Goal: Transaction & Acquisition: Book appointment/travel/reservation

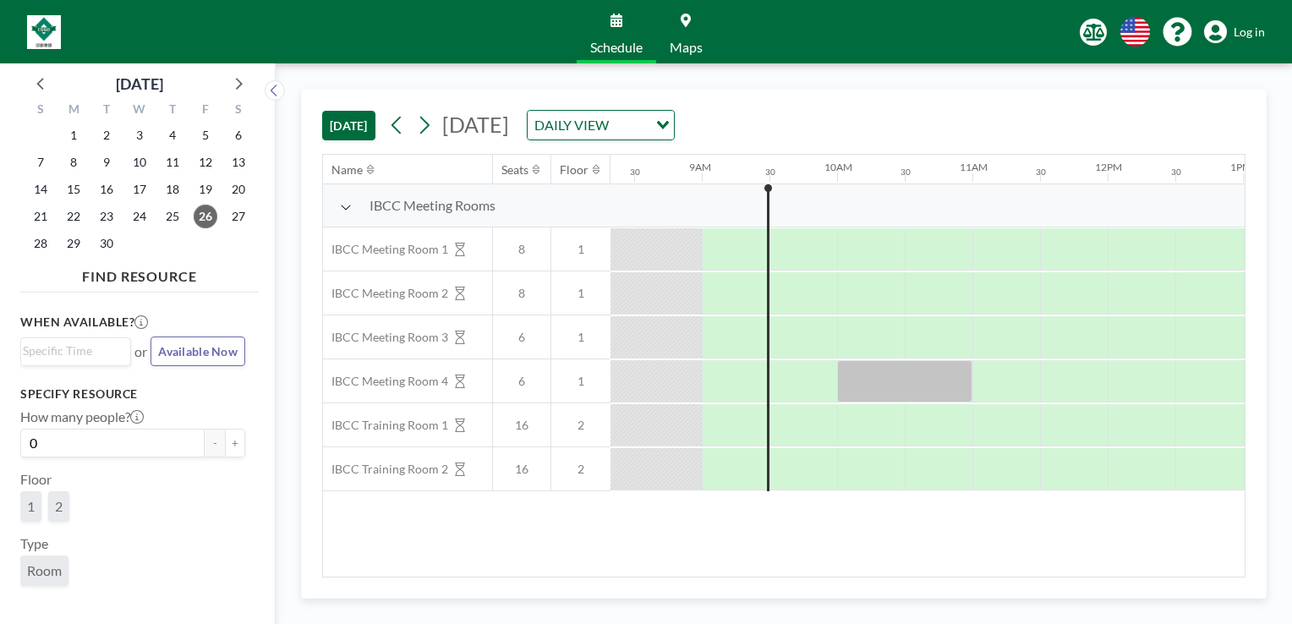
scroll to position [0, 1150]
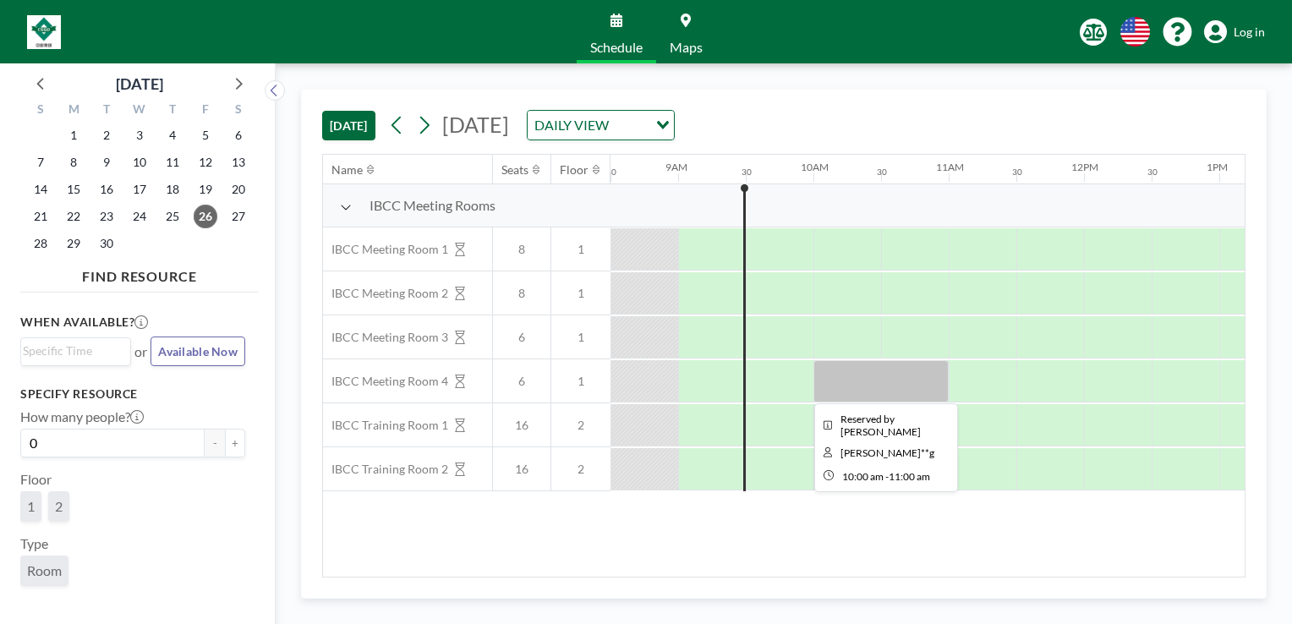
click at [893, 384] on div at bounding box center [880, 381] width 135 height 42
click at [888, 384] on div at bounding box center [880, 381] width 135 height 42
click at [879, 381] on div at bounding box center [880, 381] width 135 height 42
click at [879, 380] on div at bounding box center [880, 381] width 135 height 42
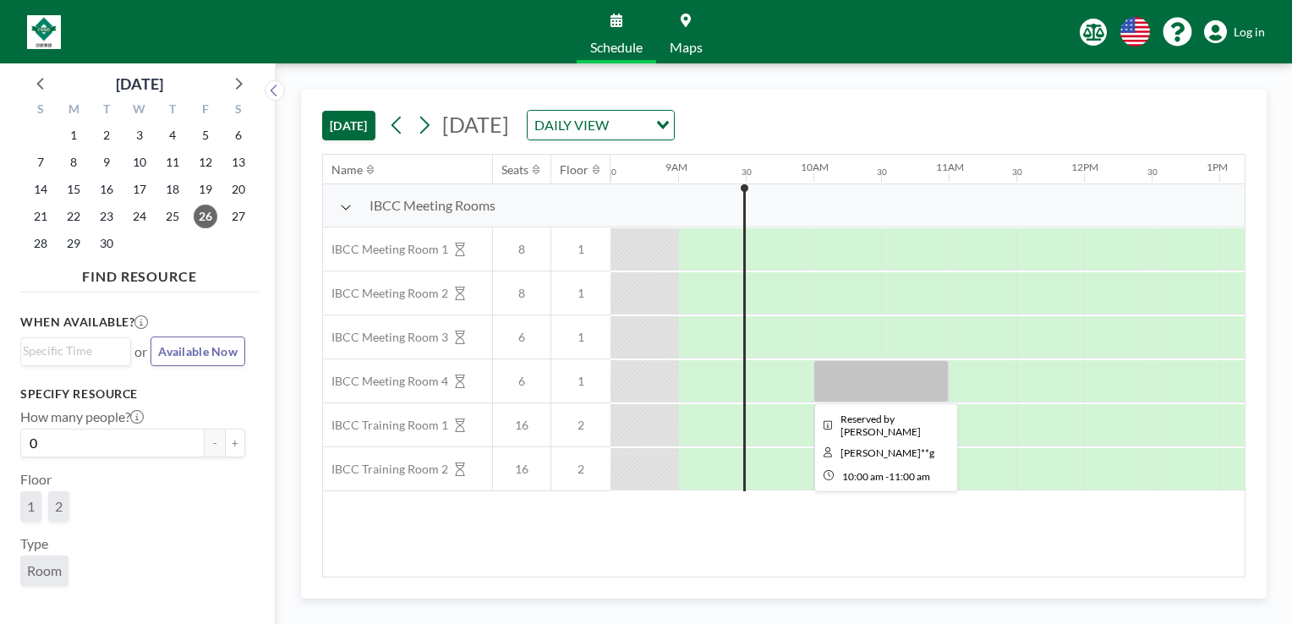
click at [876, 380] on div at bounding box center [880, 381] width 135 height 42
click at [849, 388] on div at bounding box center [880, 381] width 135 height 42
click at [861, 382] on div at bounding box center [880, 381] width 135 height 42
click at [862, 378] on div at bounding box center [880, 381] width 135 height 42
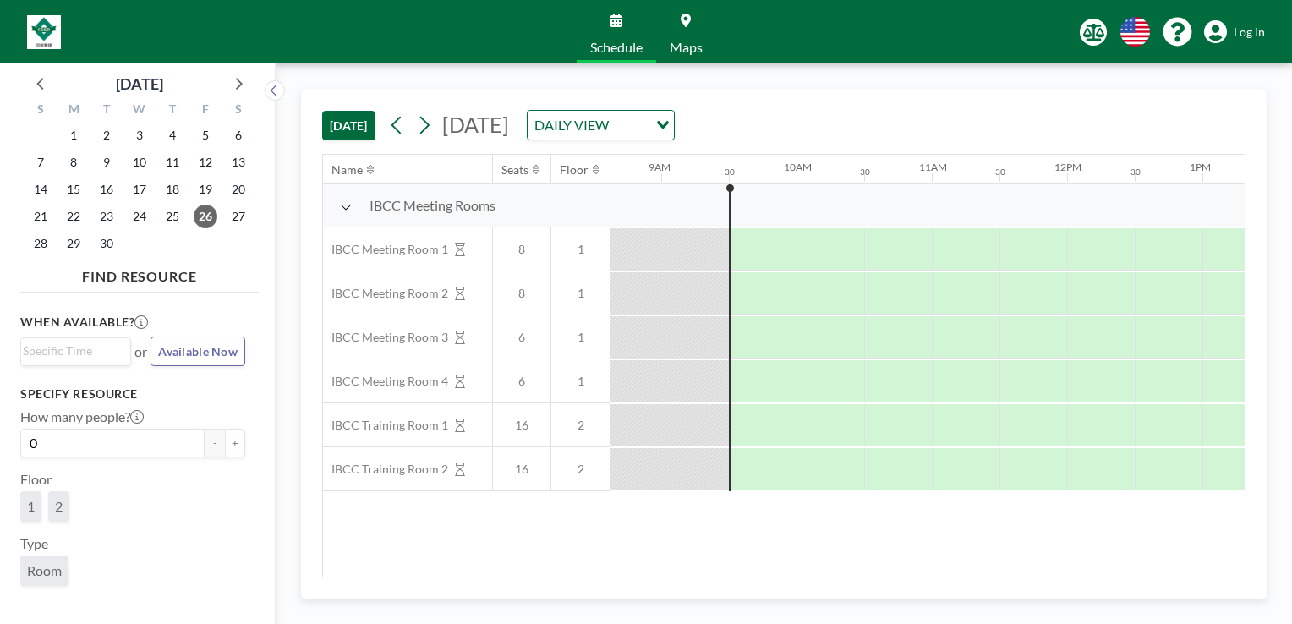
scroll to position [0, 1217]
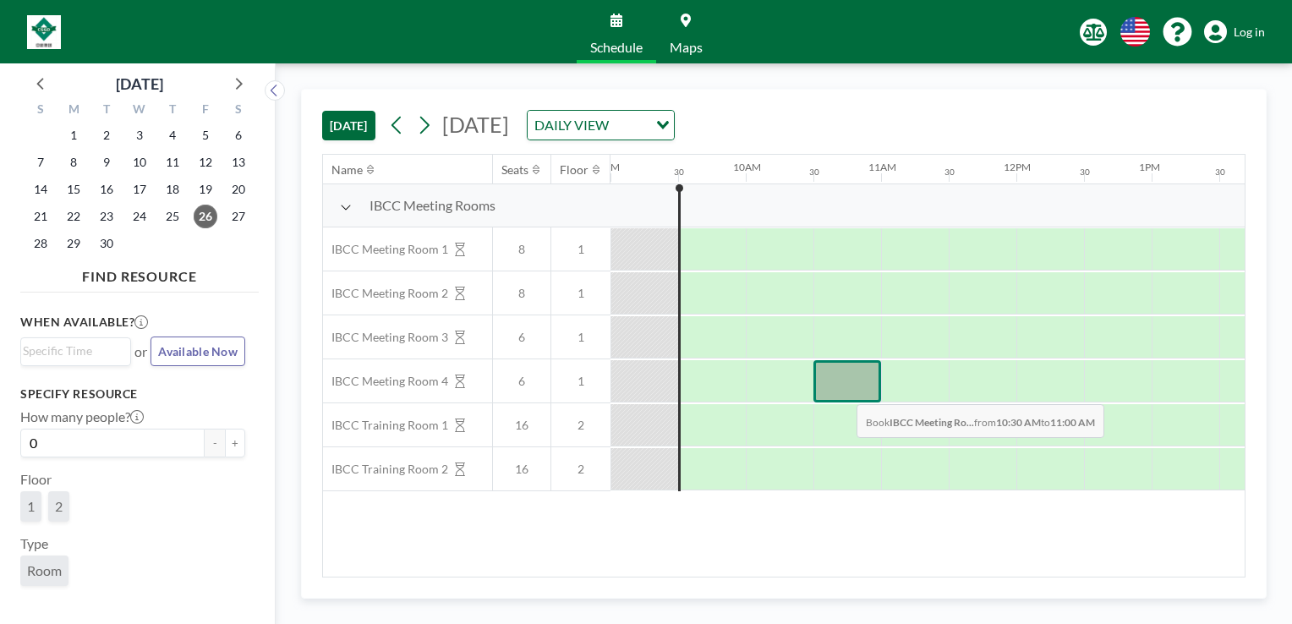
click at [843, 391] on div at bounding box center [847, 381] width 68 height 42
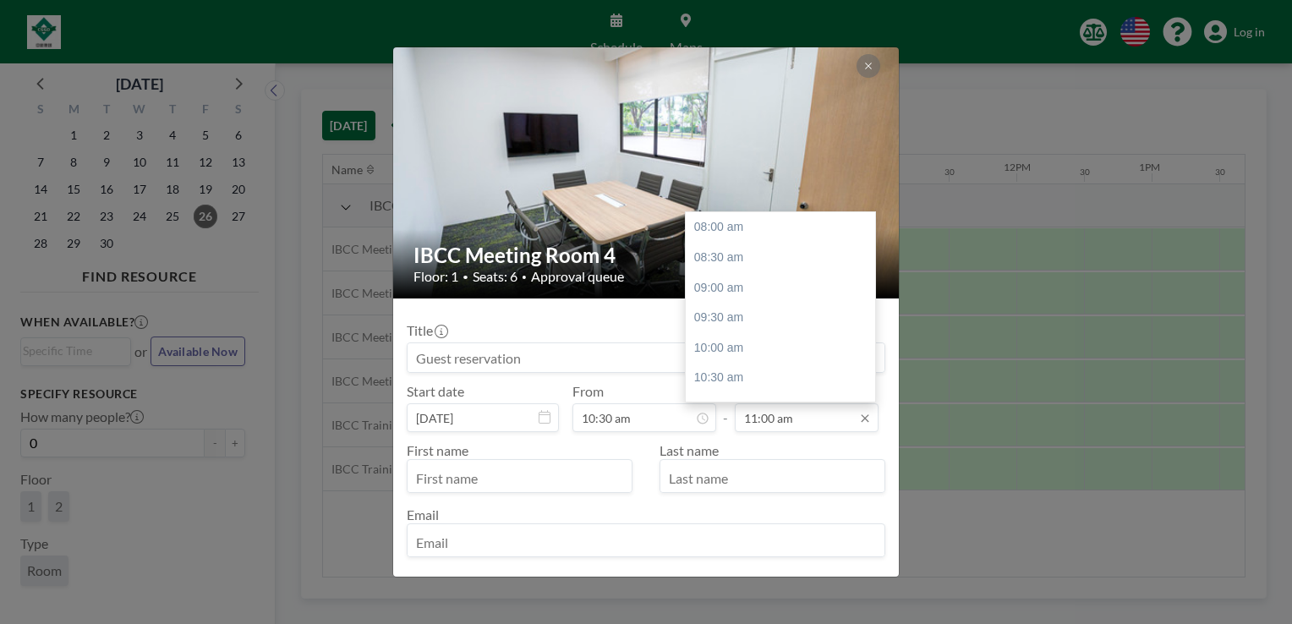
scroll to position [181, 0]
click at [822, 424] on input "11:00 am" at bounding box center [807, 417] width 144 height 29
click at [791, 262] on div "11:30 am" at bounding box center [785, 258] width 198 height 30
type input "11:30 am"
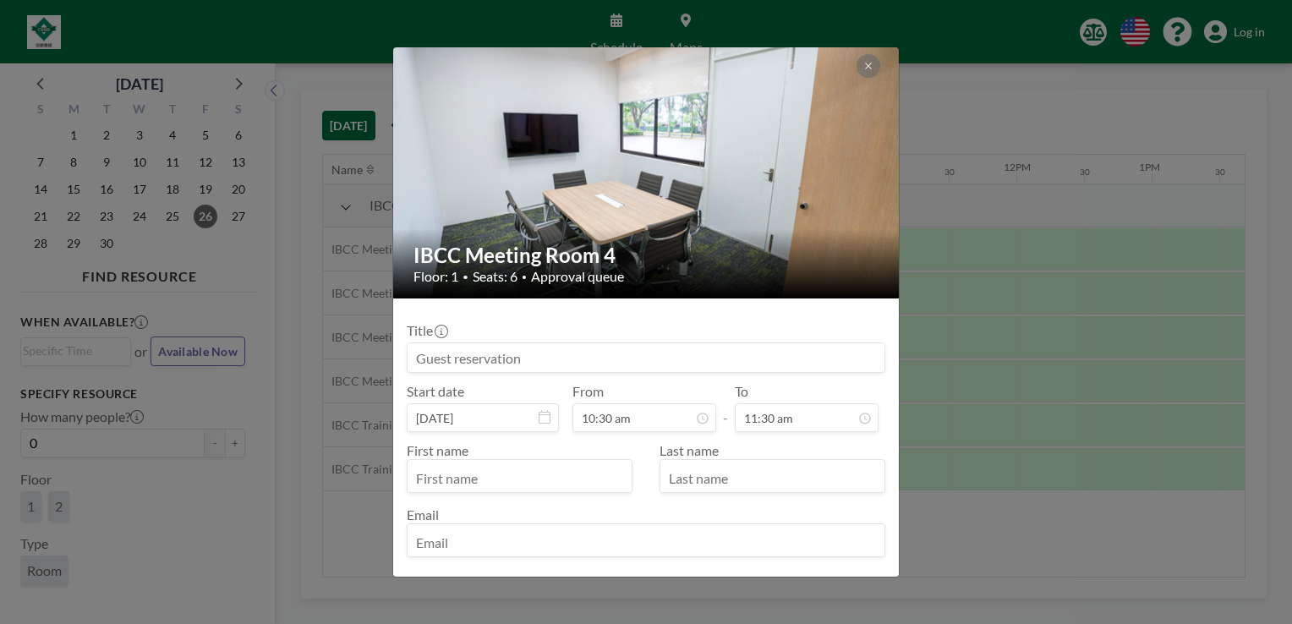
click at [566, 358] on input at bounding box center [645, 357] width 477 height 29
type input "Reserved by [PERSON_NAME]"
type input "[PERSON_NAME]"
type input "Tong"
type input "[PERSON_NAME][EMAIL_ADDRESS][PERSON_NAME]"
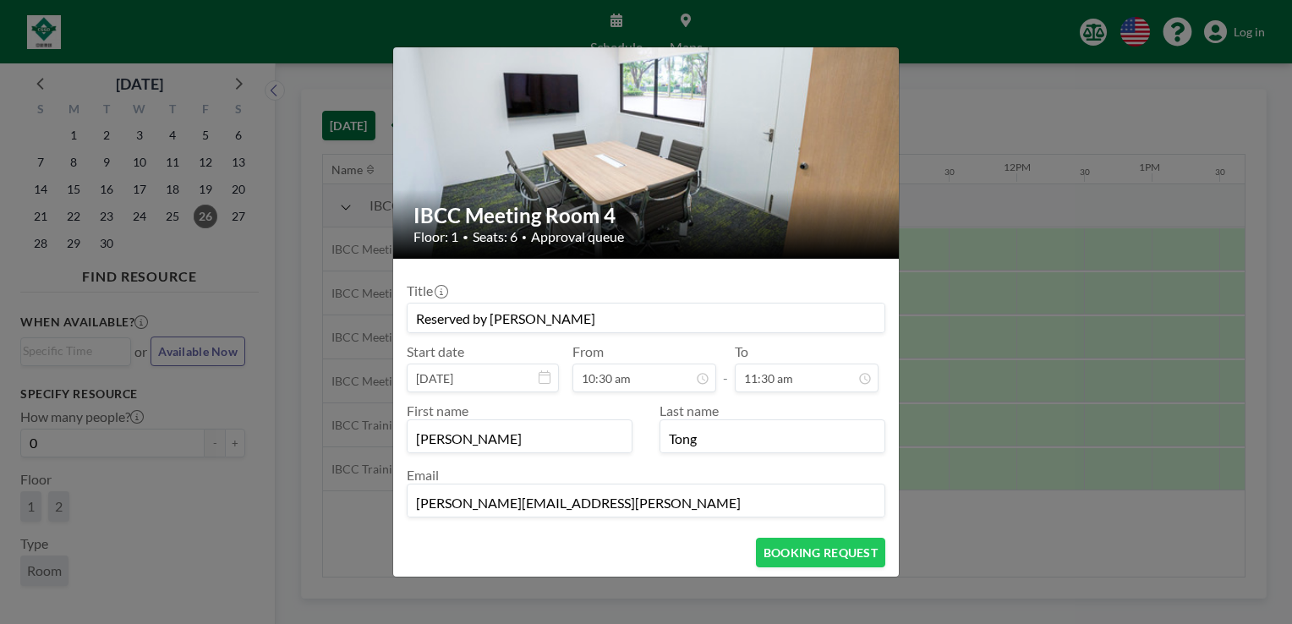
scroll to position [72, 0]
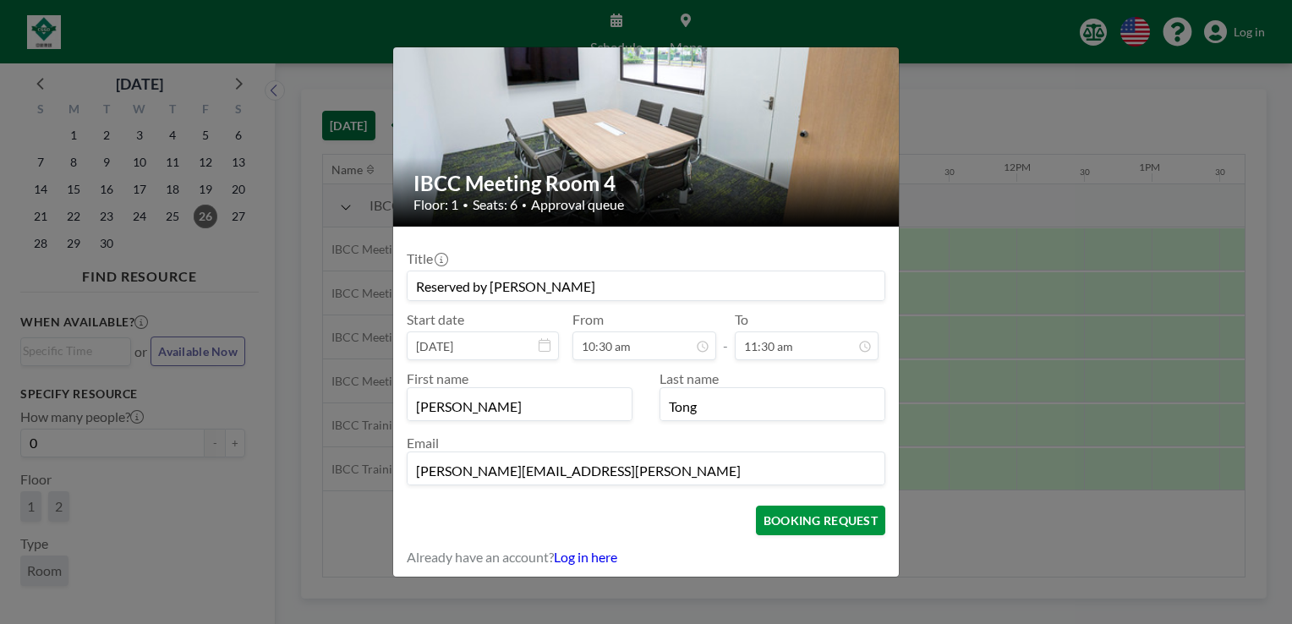
click at [824, 527] on button "BOOKING REQUEST" at bounding box center [820, 520] width 129 height 30
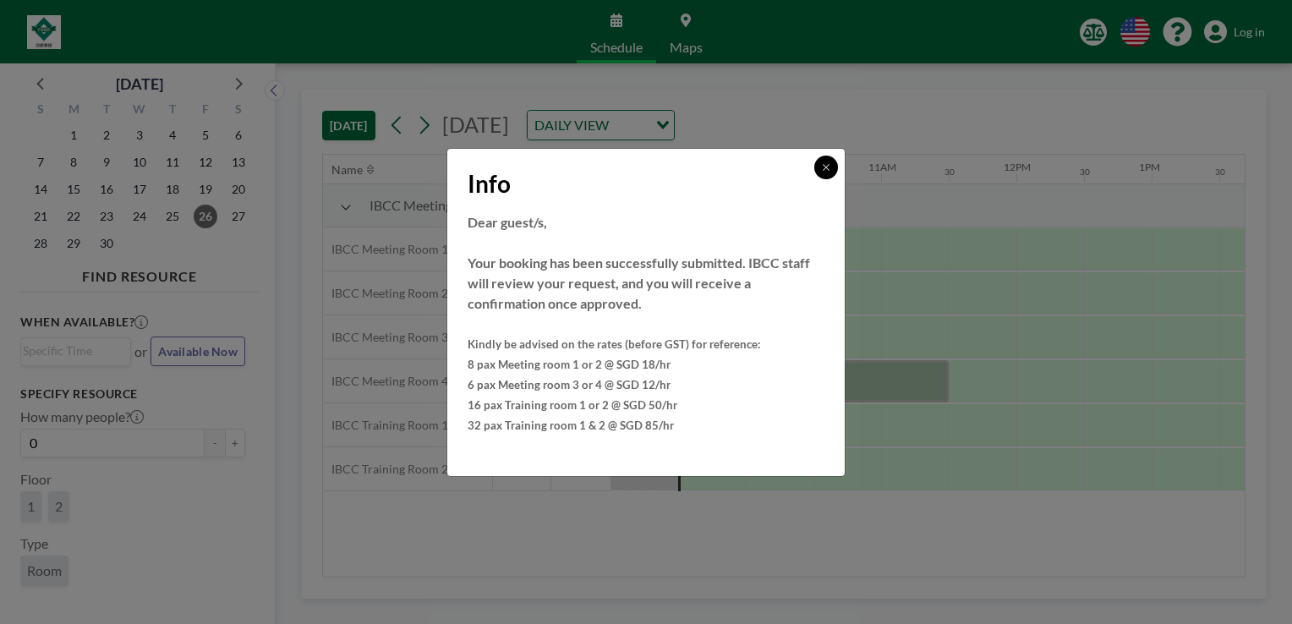
click at [826, 171] on icon at bounding box center [826, 167] width 10 height 10
